Goal: Task Accomplishment & Management: Use online tool/utility

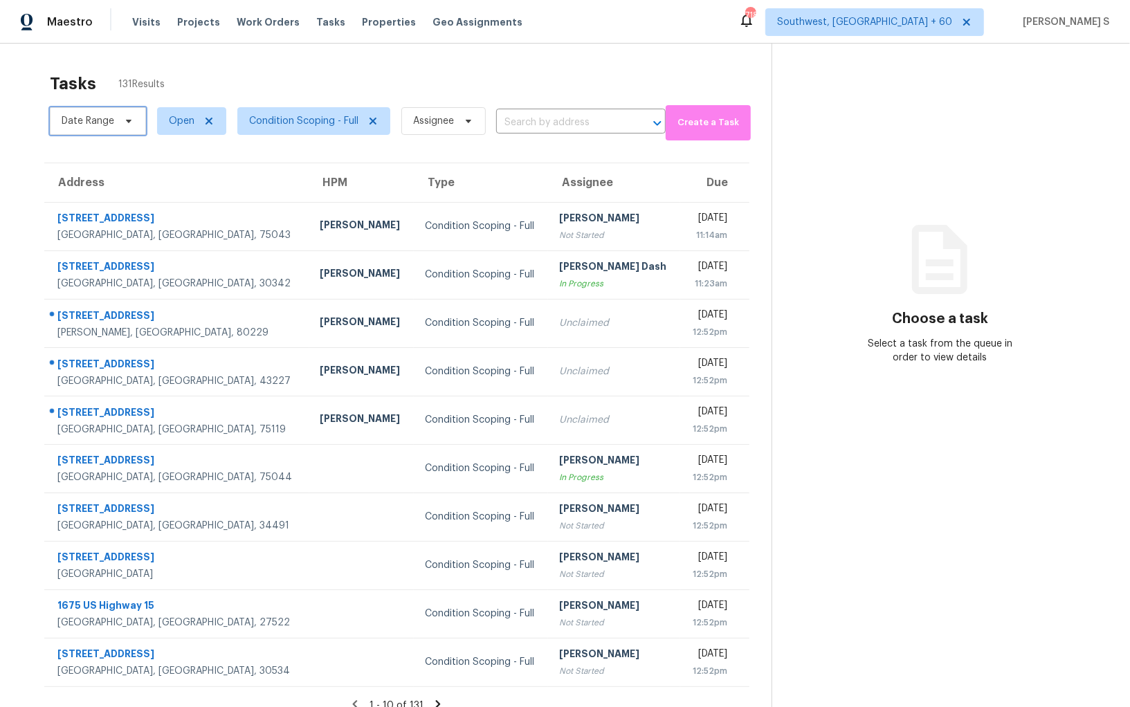
click at [99, 120] on span "Date Range" at bounding box center [88, 121] width 53 height 14
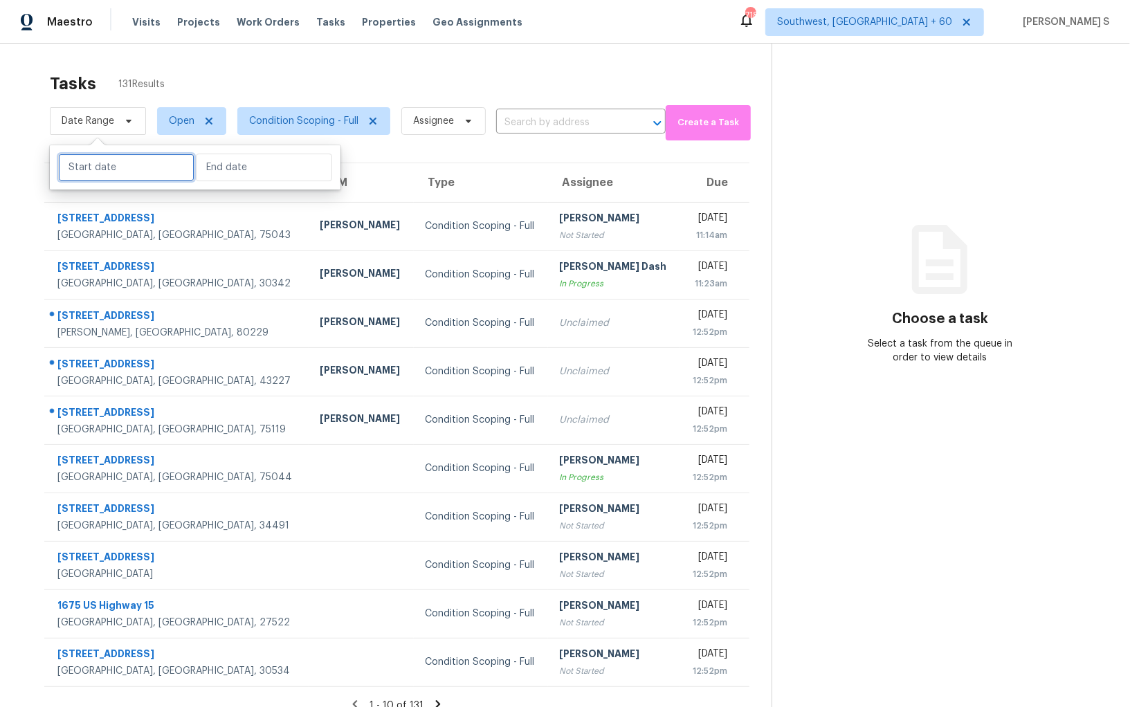
select select "9"
select select "2025"
select select "10"
select select "2025"
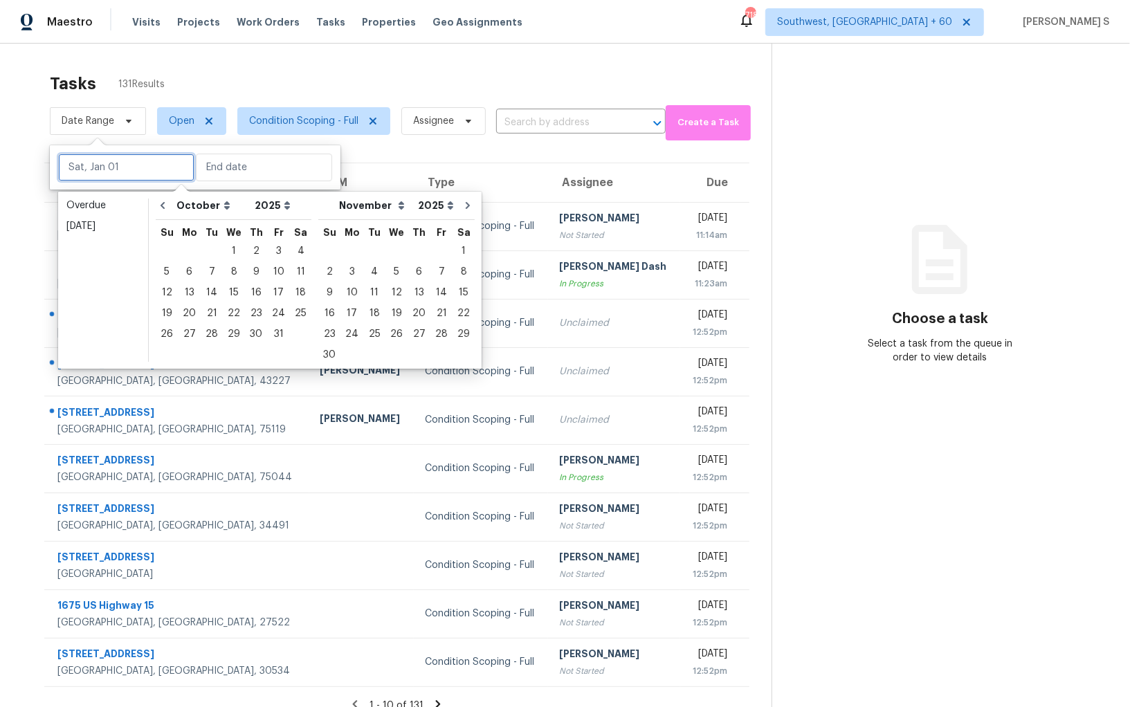
click at [102, 158] on input "text" at bounding box center [126, 168] width 136 height 28
click at [259, 277] on div "9" at bounding box center [256, 271] width 22 height 19
type input "Thu, Oct 09"
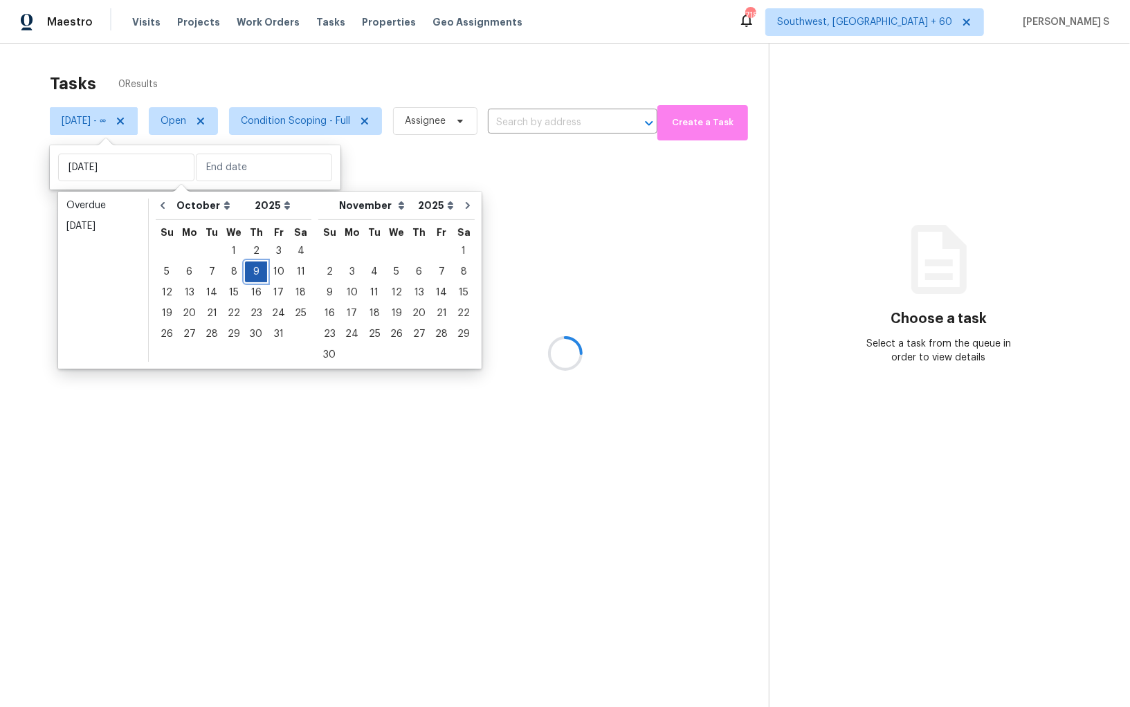
click at [259, 277] on div "9" at bounding box center [256, 271] width 22 height 19
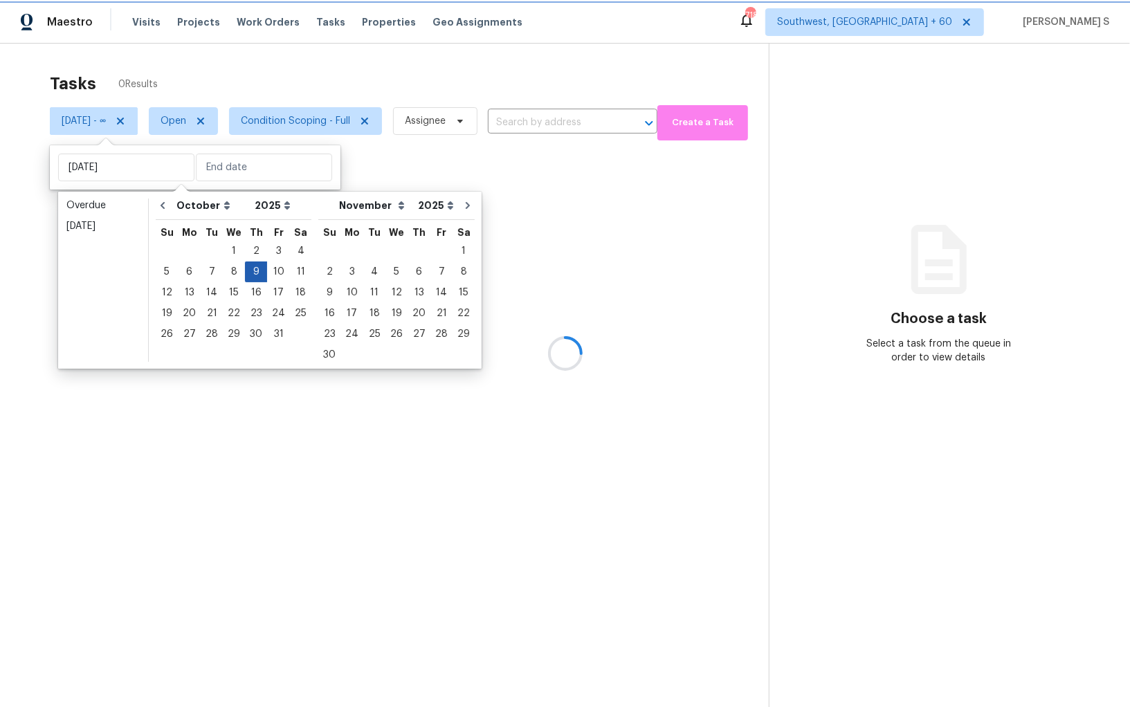
type input "Thu, Oct 09"
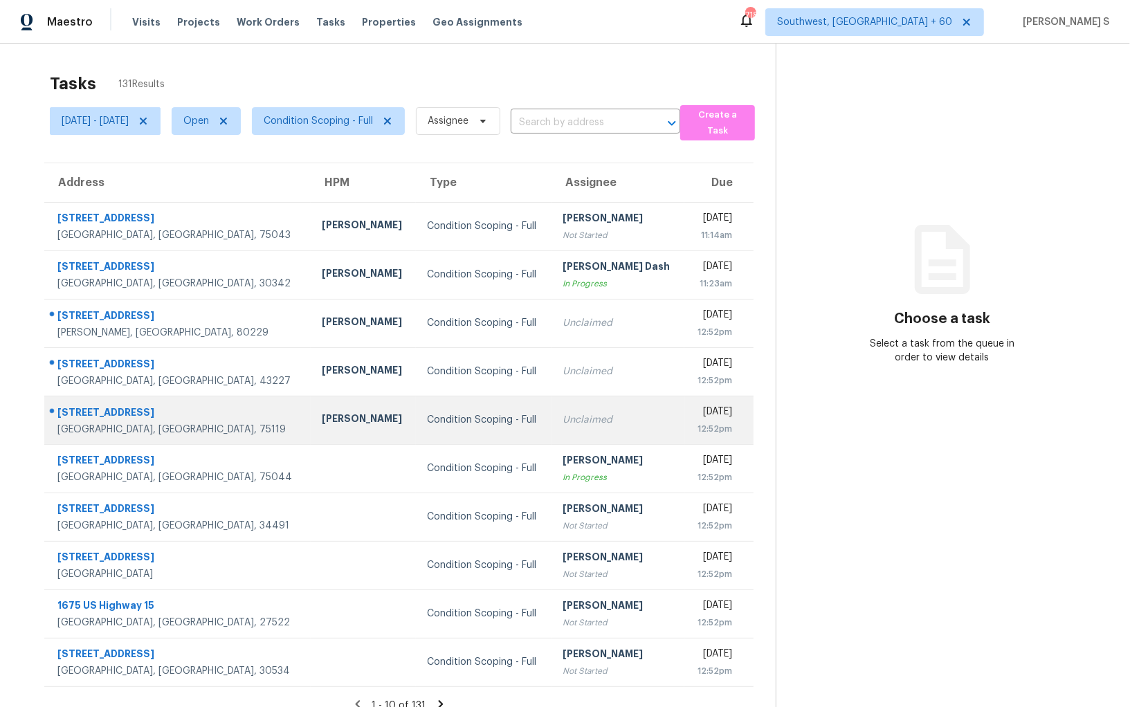
click at [416, 399] on td "Condition Scoping - Full" at bounding box center [484, 420] width 136 height 48
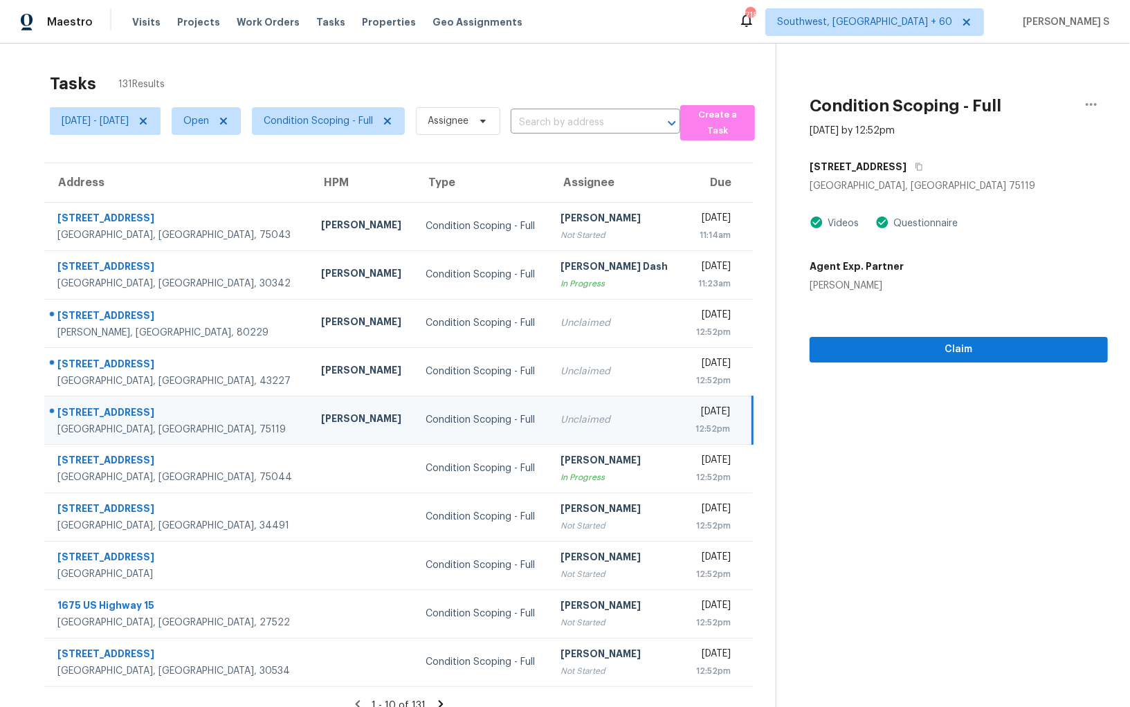
scroll to position [43, 0]
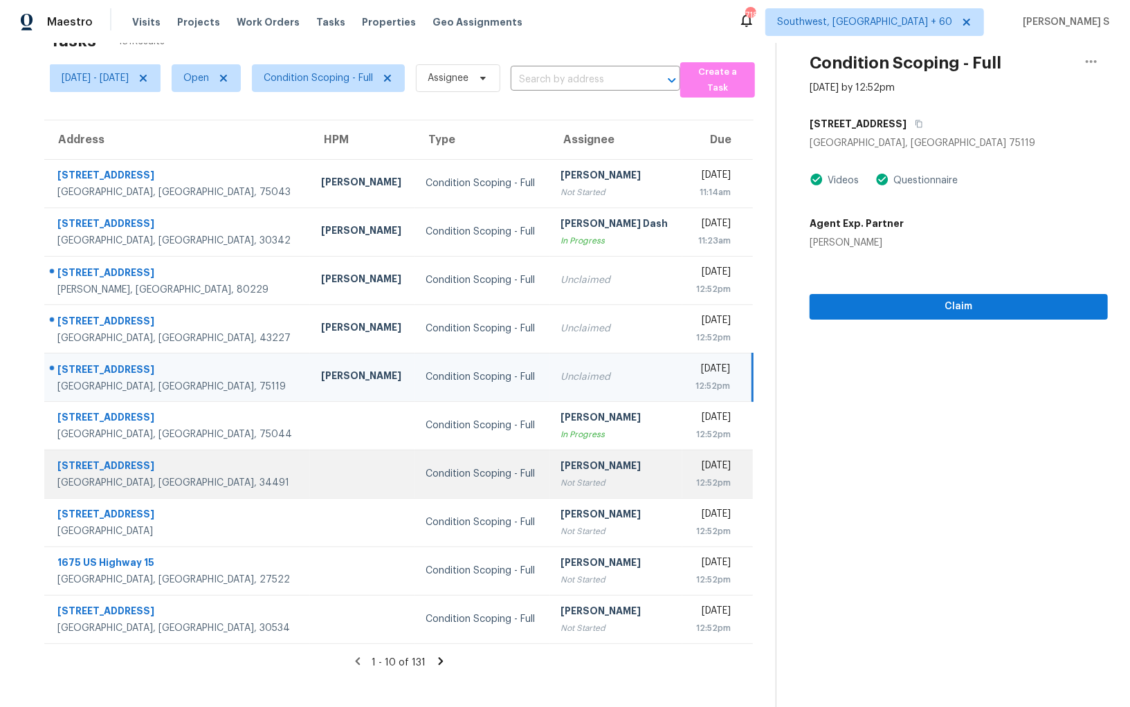
click at [561, 461] on div "[PERSON_NAME]" at bounding box center [616, 467] width 111 height 17
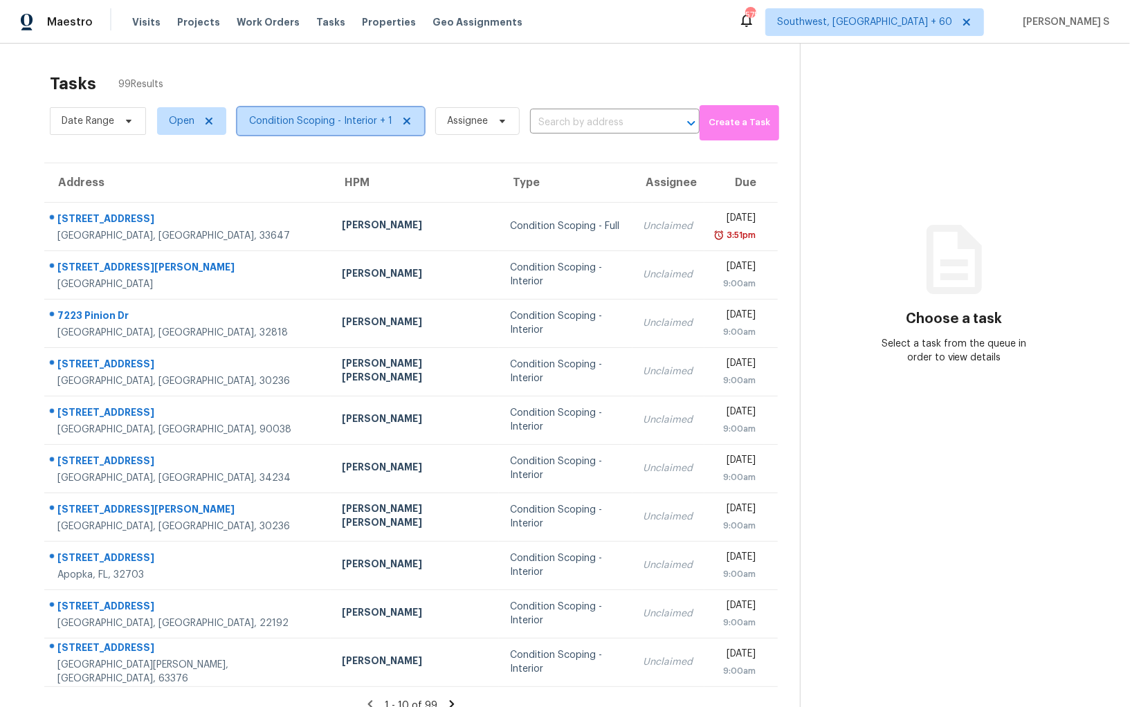
click at [347, 118] on span "Condition Scoping - Interior + 1" at bounding box center [320, 121] width 143 height 14
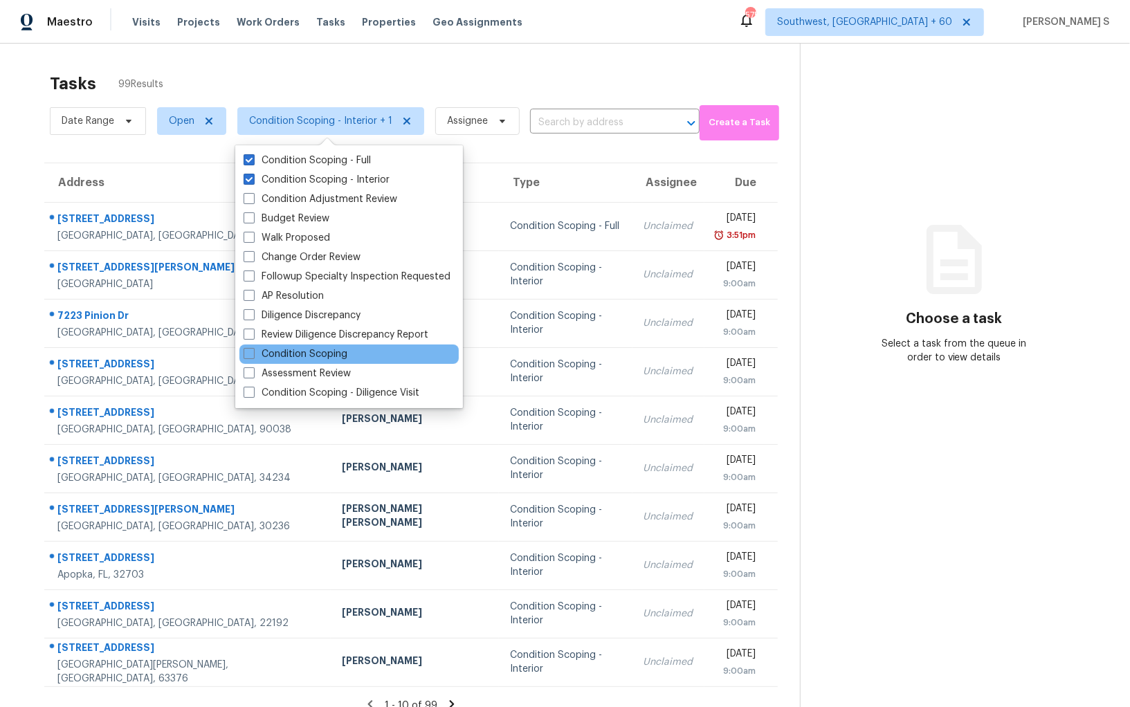
click at [347, 357] on div "Condition Scoping" at bounding box center [348, 354] width 219 height 19
click at [322, 354] on label "Condition Scoping" at bounding box center [296, 354] width 104 height 14
click at [253, 354] on input "Condition Scoping" at bounding box center [248, 351] width 9 height 9
checkbox input "true"
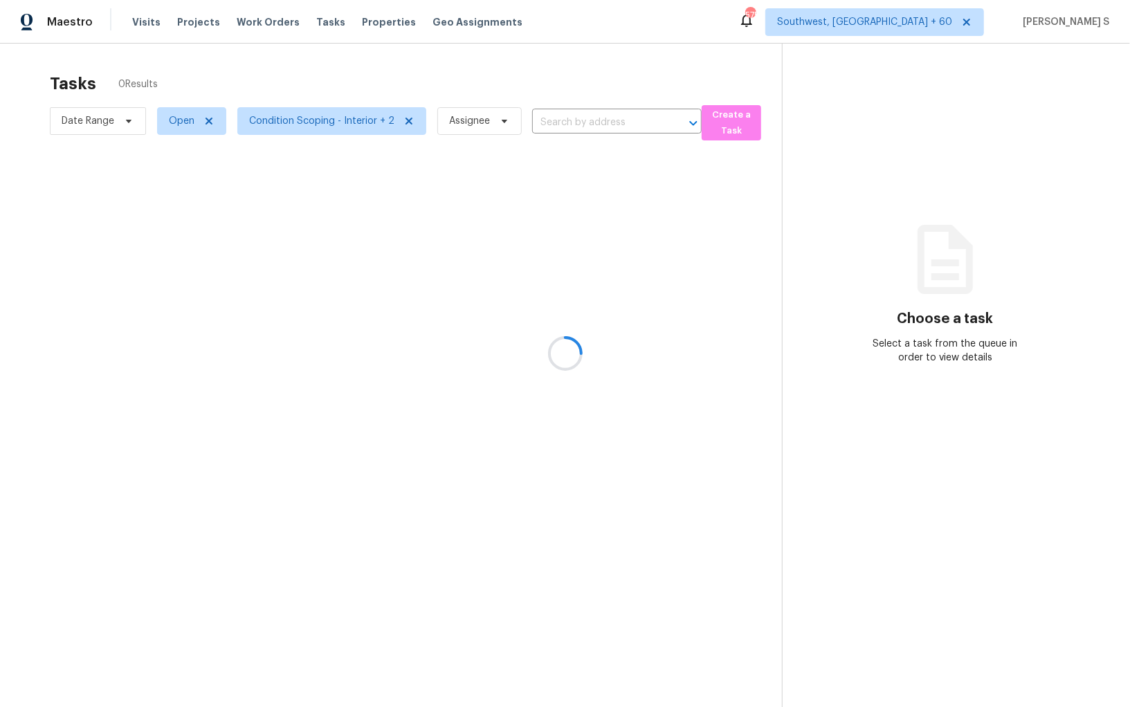
click at [597, 275] on div at bounding box center [565, 353] width 1130 height 707
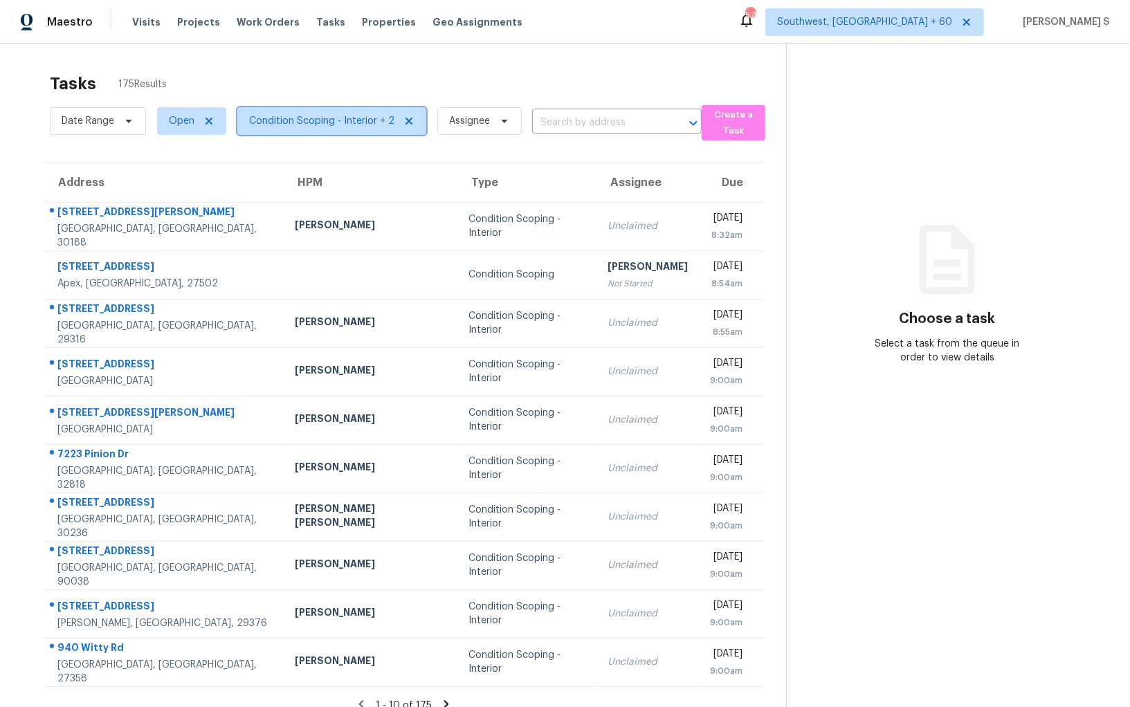
click at [351, 125] on span "Condition Scoping - Interior + 2" at bounding box center [321, 121] width 145 height 14
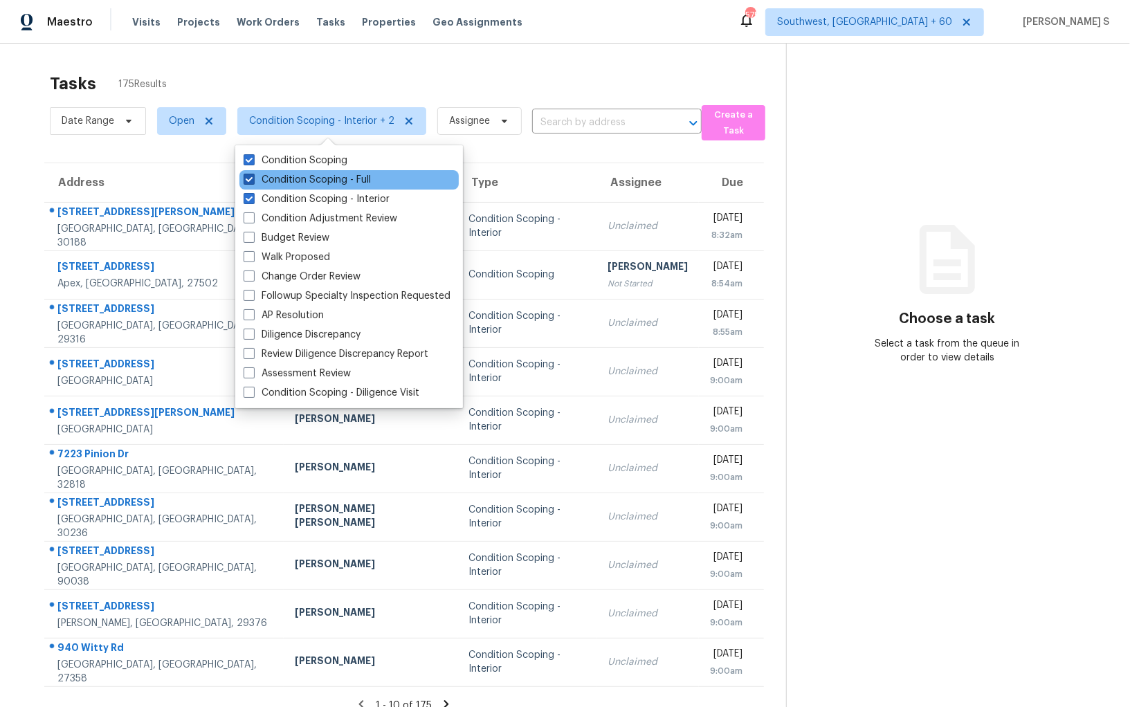
click at [342, 184] on label "Condition Scoping - Full" at bounding box center [307, 180] width 127 height 14
click at [253, 182] on input "Condition Scoping - Full" at bounding box center [248, 177] width 9 height 9
checkbox input "false"
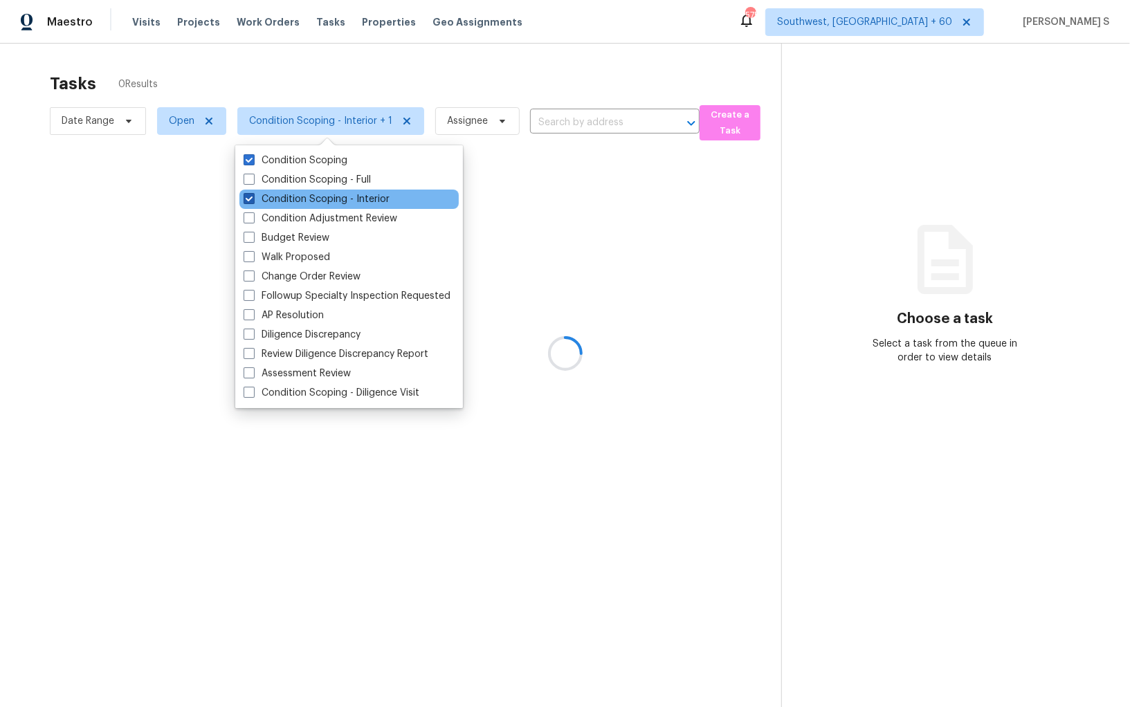
click at [342, 201] on label "Condition Scoping - Interior" at bounding box center [317, 199] width 146 height 14
click at [253, 201] on input "Condition Scoping - Interior" at bounding box center [248, 196] width 9 height 9
checkbox input "false"
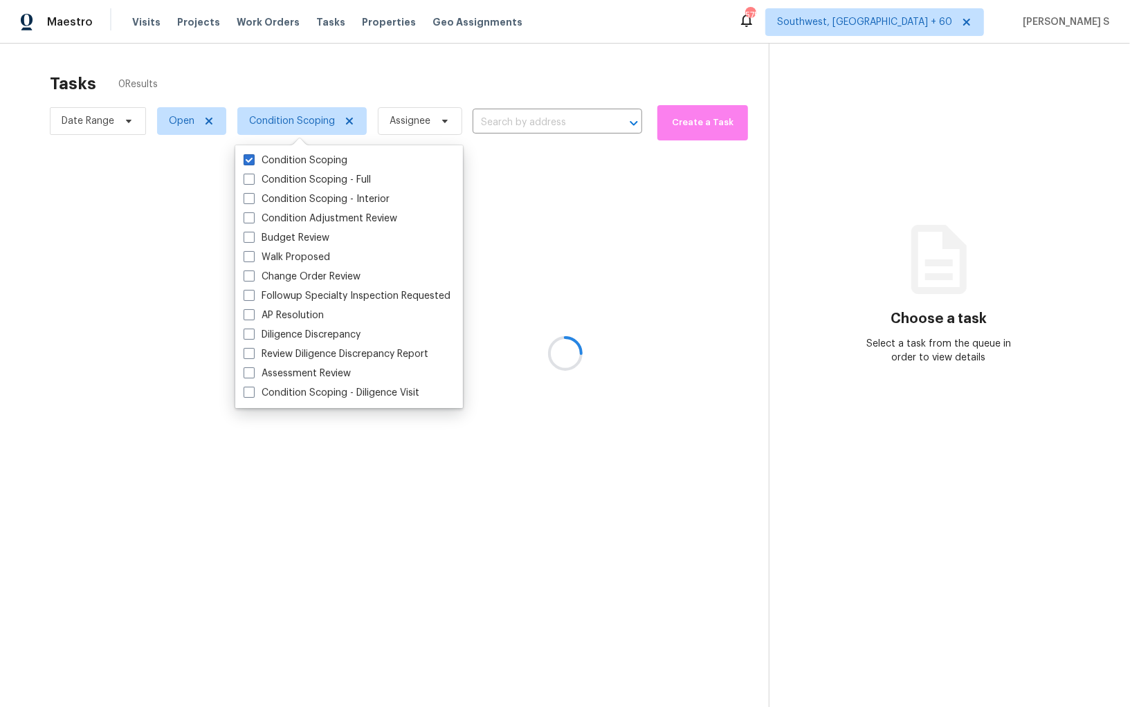
click at [97, 208] on div at bounding box center [565, 353] width 1130 height 707
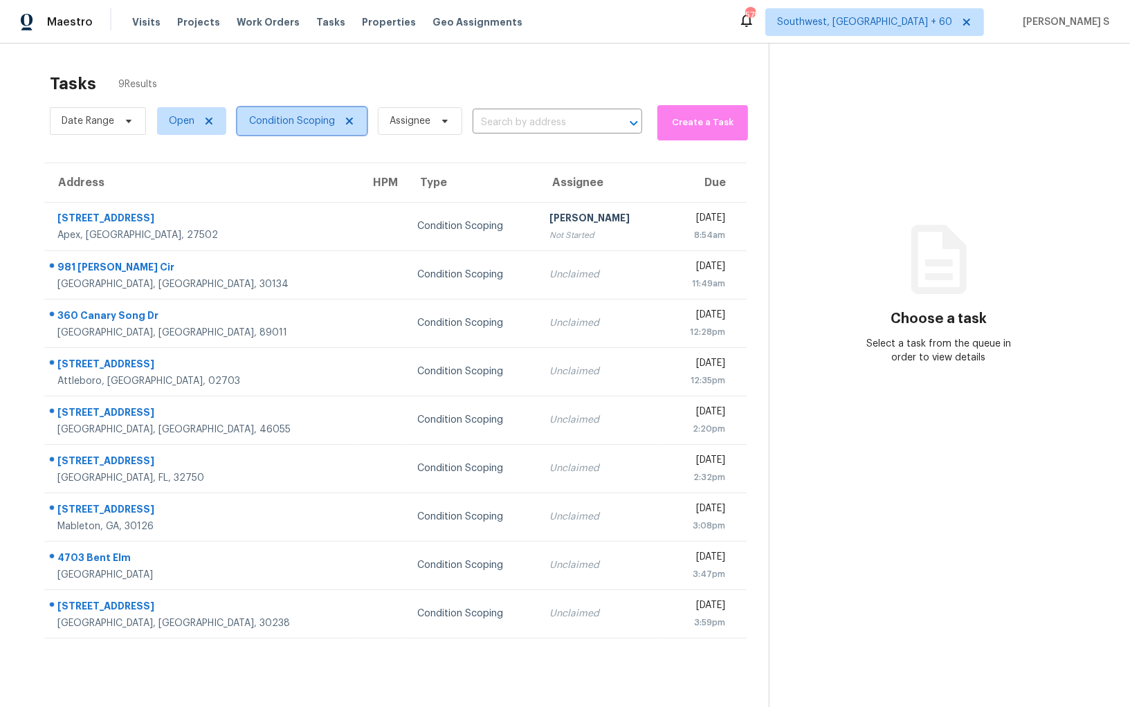
click at [274, 122] on span "Condition Scoping" at bounding box center [292, 121] width 86 height 14
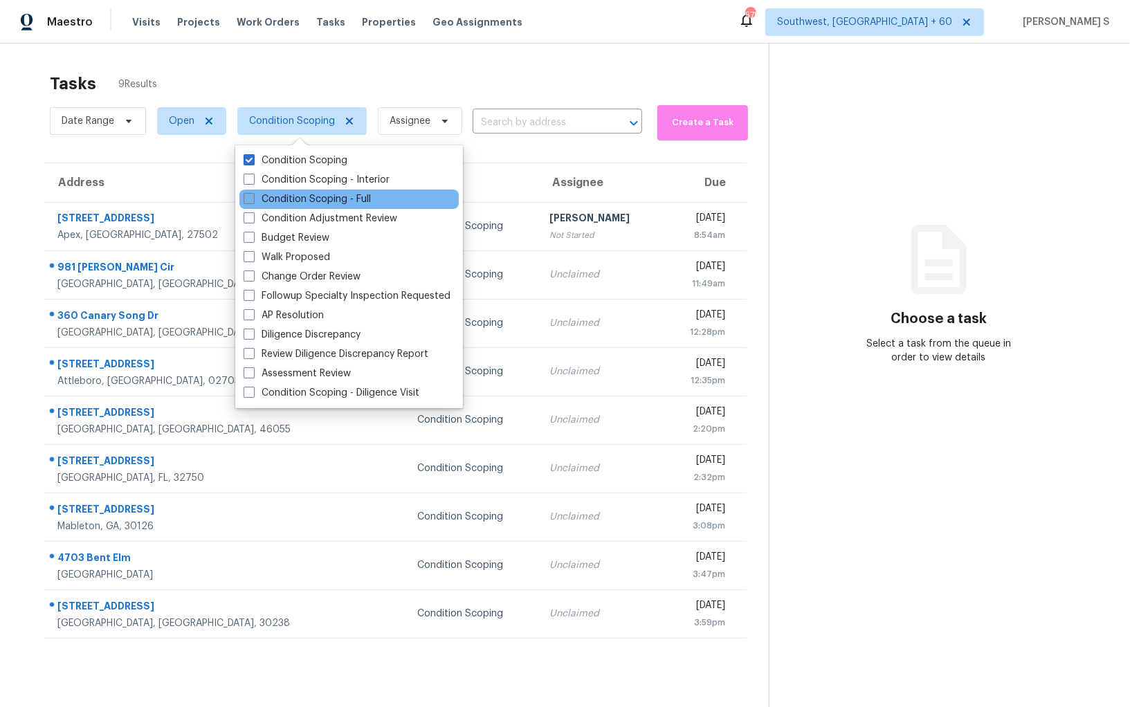
click at [298, 203] on label "Condition Scoping - Full" at bounding box center [307, 199] width 127 height 14
click at [253, 201] on input "Condition Scoping - Full" at bounding box center [248, 196] width 9 height 9
checkbox input "true"
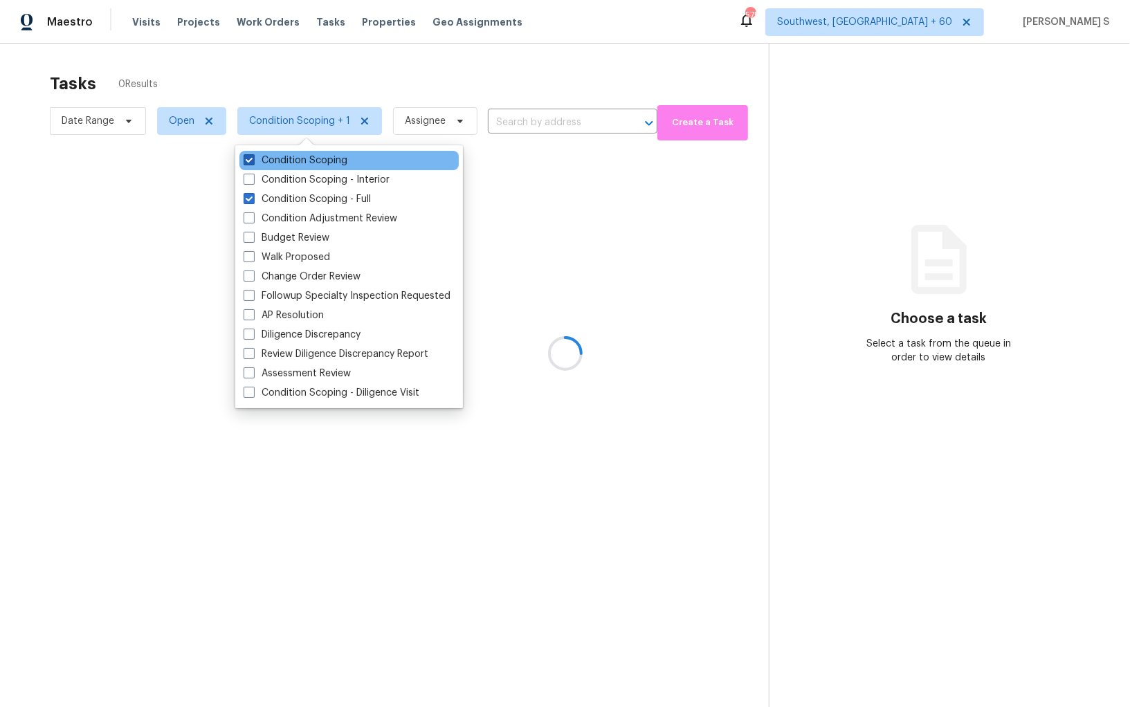
click at [293, 161] on label "Condition Scoping" at bounding box center [296, 161] width 104 height 14
click at [253, 161] on input "Condition Scoping" at bounding box center [248, 158] width 9 height 9
checkbox input "false"
click at [515, 234] on div at bounding box center [565, 353] width 1130 height 707
